Goal: Task Accomplishment & Management: Use online tool/utility

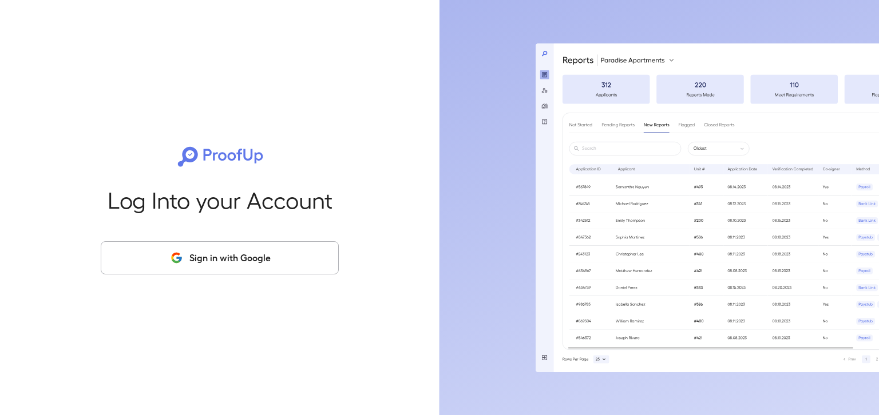
click at [240, 261] on button "Sign in with Google" at bounding box center [220, 257] width 238 height 33
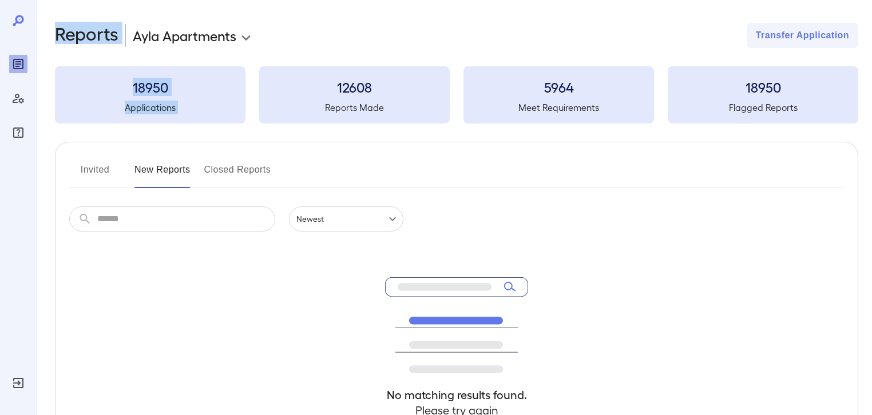
drag, startPoint x: 109, startPoint y: 110, endPoint x: 253, endPoint y: 72, distance: 149.5
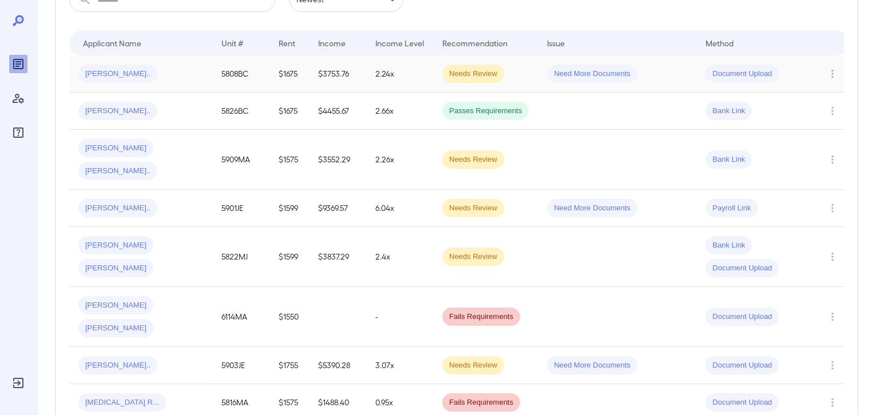
scroll to position [305, 0]
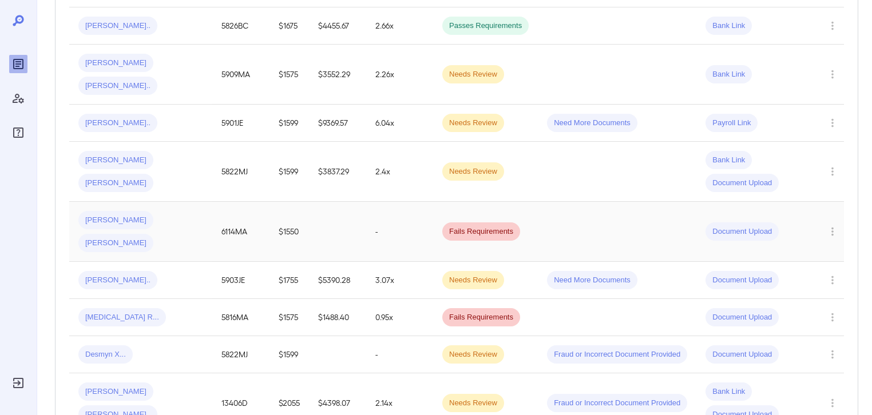
click at [472, 226] on span "Fails Requirements" at bounding box center [481, 231] width 78 height 11
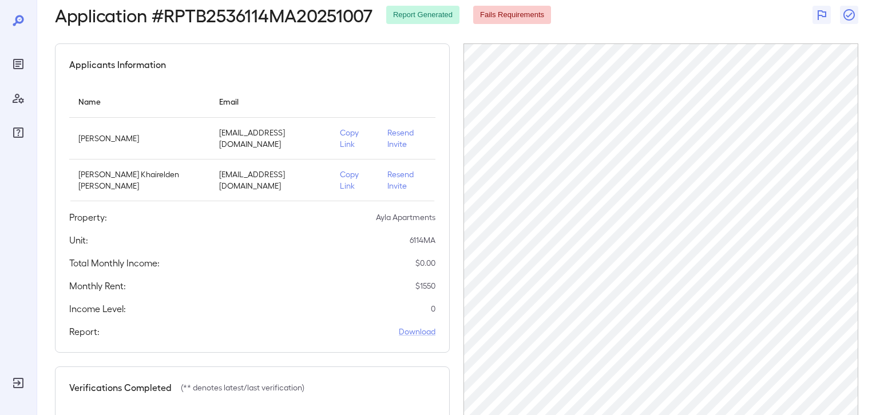
scroll to position [76, 0]
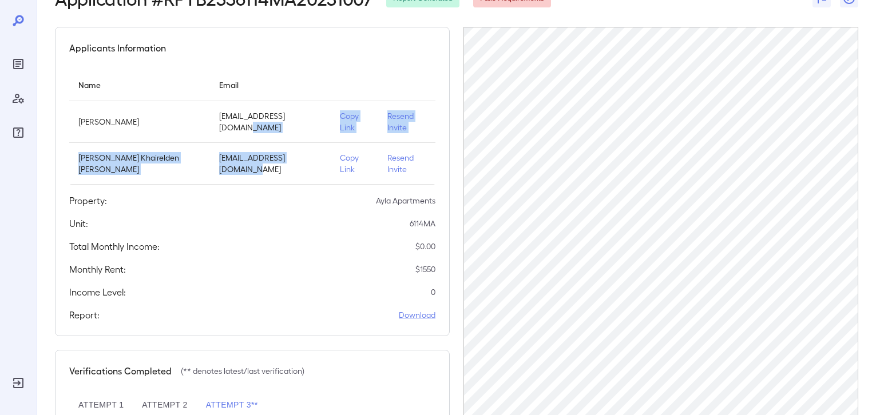
drag, startPoint x: 315, startPoint y: 114, endPoint x: 346, endPoint y: 174, distance: 68.3
click at [313, 174] on tbody "[PERSON_NAME] [EMAIL_ADDRESS][DOMAIN_NAME] Copy Link Resend Invite Ahmed Khaire…" at bounding box center [252, 143] width 366 height 84
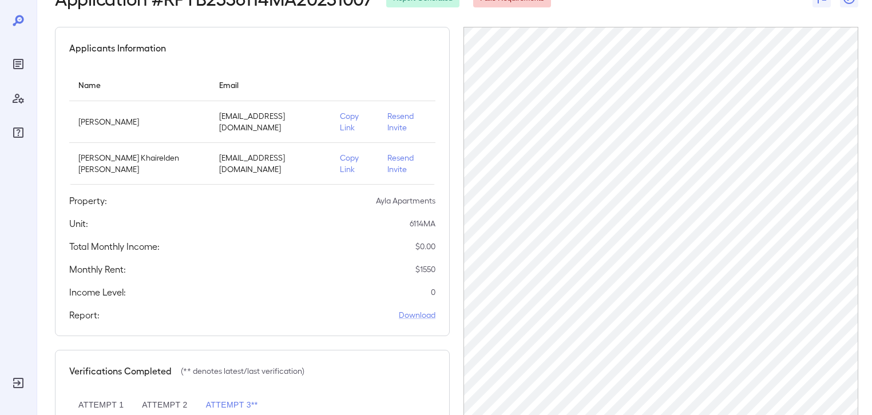
click at [352, 174] on td "Copy Link" at bounding box center [354, 164] width 47 height 42
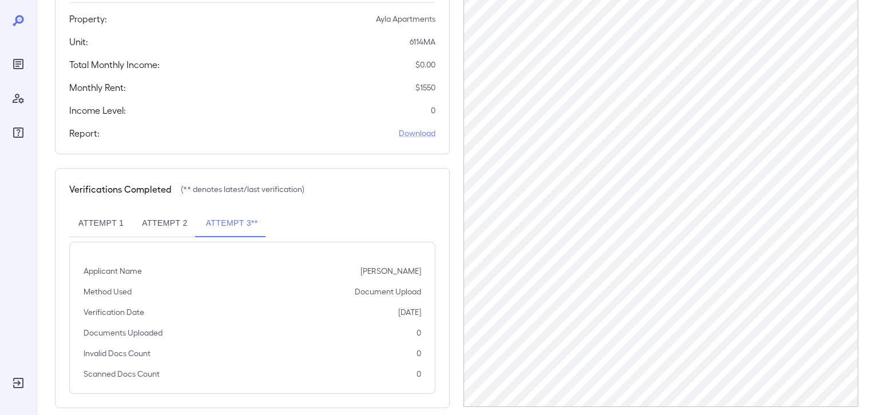
scroll to position [273, 0]
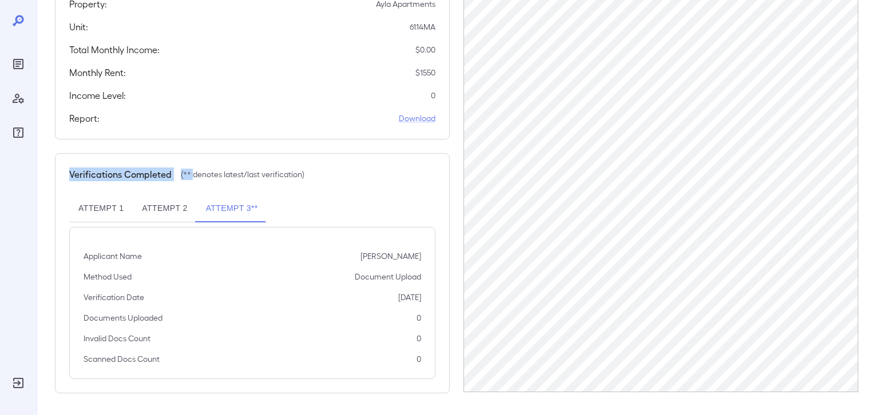
drag, startPoint x: 69, startPoint y: 174, endPoint x: 251, endPoint y: 183, distance: 182.1
click at [195, 181] on div "Verifications Completed (** denotes latest/last verification) Attempt 1 Attempt…" at bounding box center [252, 273] width 395 height 240
click at [92, 211] on button "Attempt 1" at bounding box center [100, 208] width 63 height 27
click at [152, 210] on button "Attempt 2" at bounding box center [164, 208] width 63 height 27
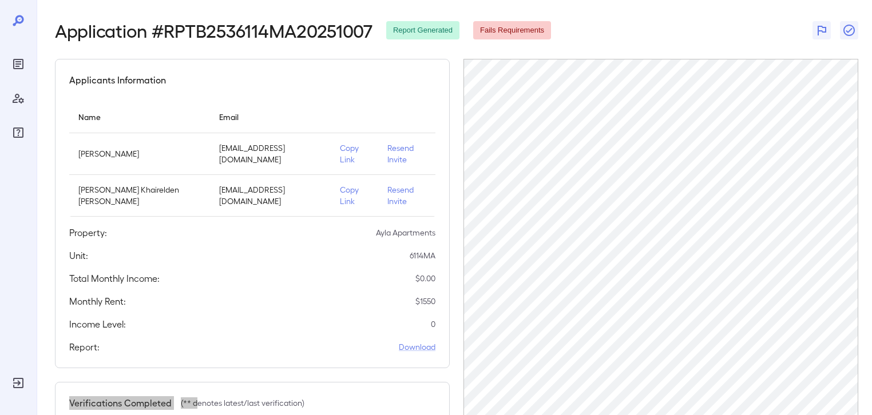
scroll to position [129, 0]
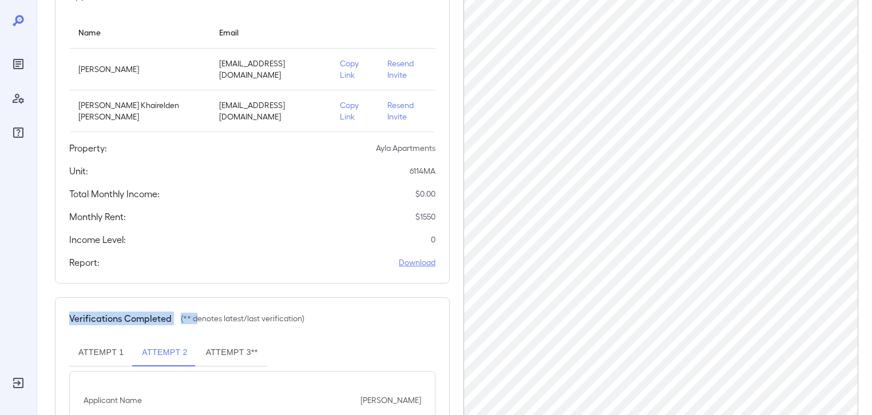
click at [418, 265] on link "Download" at bounding box center [417, 262] width 37 height 11
